Goal: Task Accomplishment & Management: Manage account settings

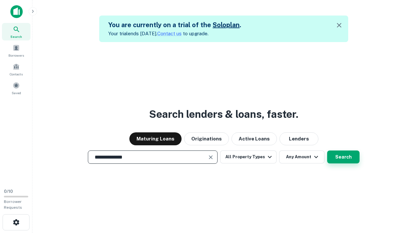
type input "**********"
click at [343, 157] on button "Search" at bounding box center [343, 157] width 32 height 13
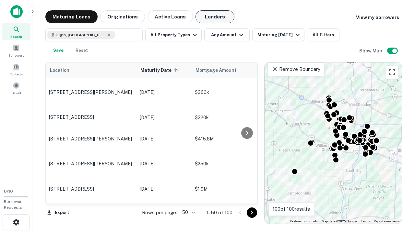
click at [215, 17] on button "Lenders" at bounding box center [215, 16] width 39 height 13
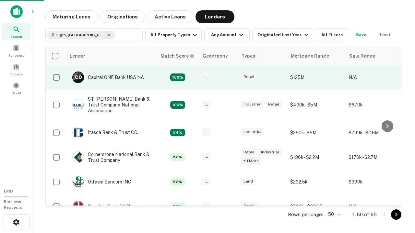
click at [230, 78] on div "IL" at bounding box center [218, 77] width 32 height 9
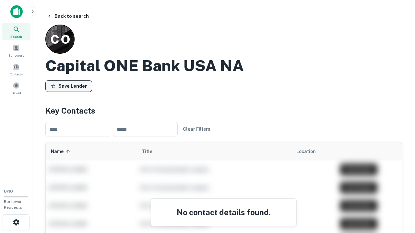
click at [69, 86] on button "Save Lender" at bounding box center [68, 86] width 47 height 12
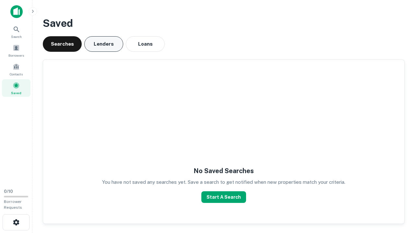
click at [104, 44] on button "Lenders" at bounding box center [103, 44] width 39 height 16
